Goal: Find specific page/section

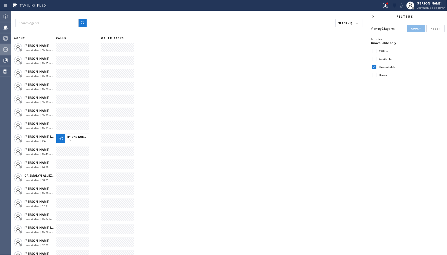
click at [4, 51] on icon at bounding box center [6, 50] width 6 height 6
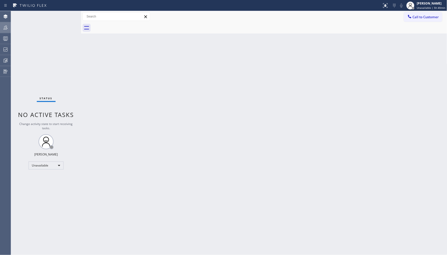
click at [7, 25] on icon at bounding box center [6, 28] width 6 height 6
